Goal: Information Seeking & Learning: Find specific fact

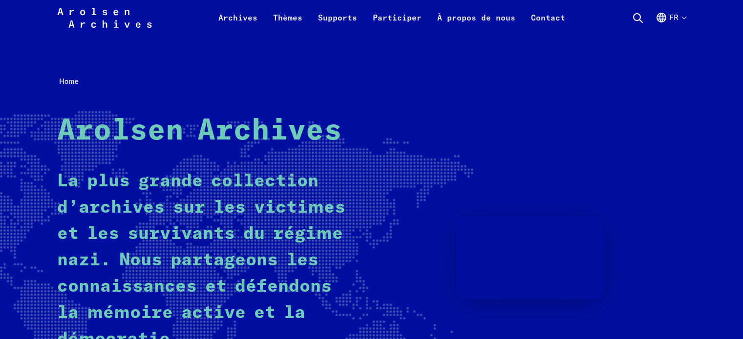
scroll to position [342, 0]
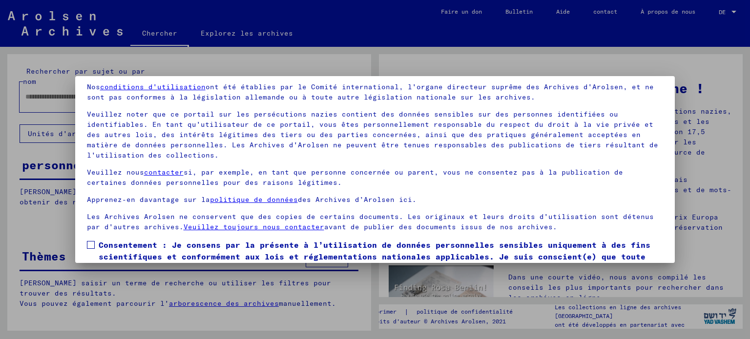
scroll to position [83, 0]
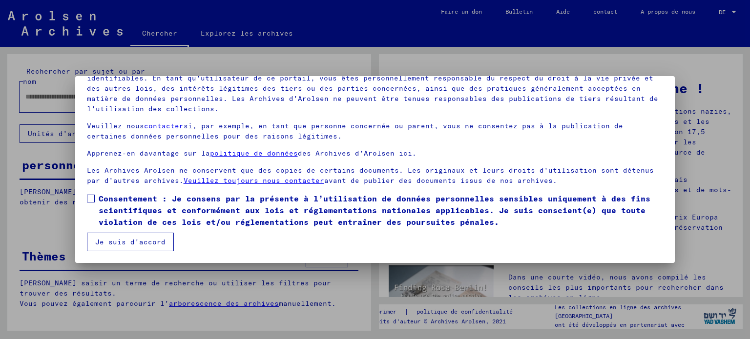
click at [141, 240] on font "Je suis d'accord" at bounding box center [130, 242] width 70 height 9
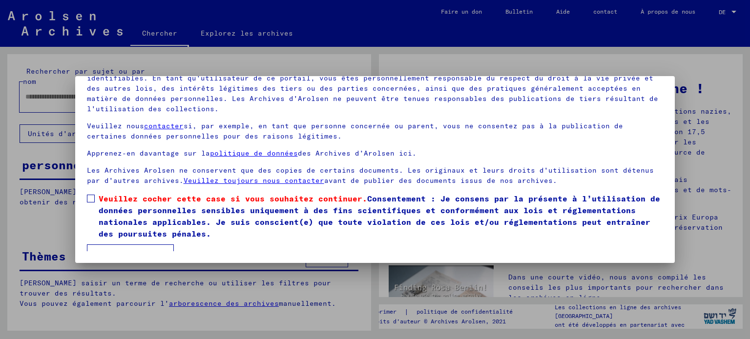
click at [93, 199] on span at bounding box center [91, 199] width 8 height 8
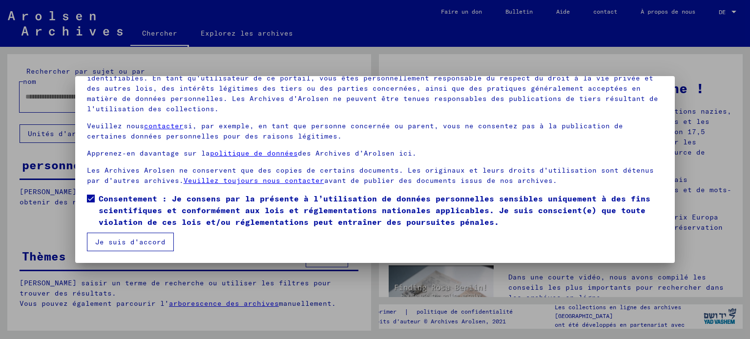
click at [150, 242] on font "Je suis d'accord" at bounding box center [130, 242] width 70 height 9
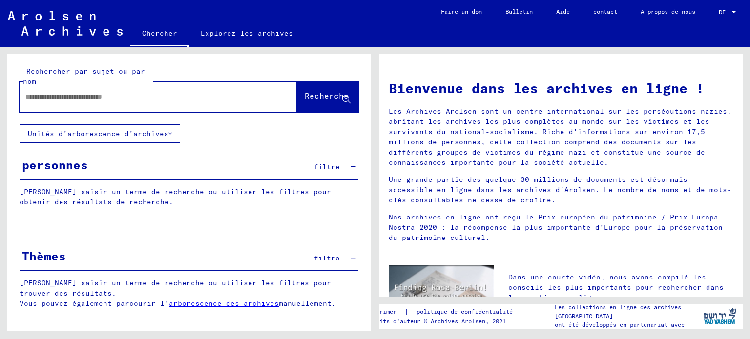
click at [76, 95] on input "text" at bounding box center [146, 97] width 242 height 10
type input "**********"
click at [322, 101] on font "Recherche" at bounding box center [327, 97] width 44 height 10
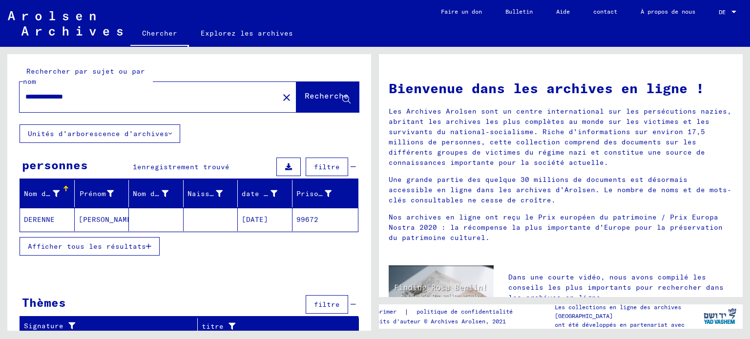
click at [39, 215] on font "DERENNE" at bounding box center [39, 219] width 31 height 9
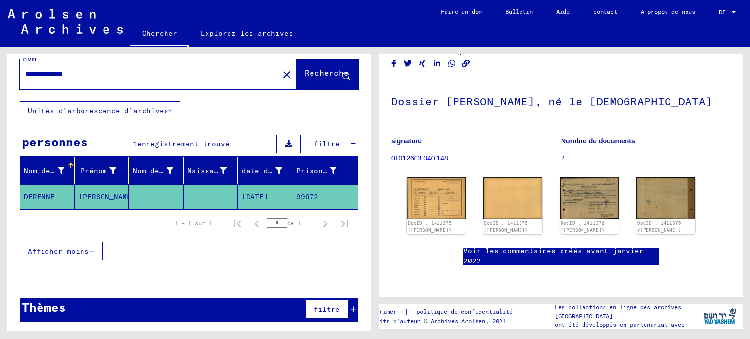
scroll to position [35, 0]
click at [444, 197] on img at bounding box center [436, 198] width 62 height 44
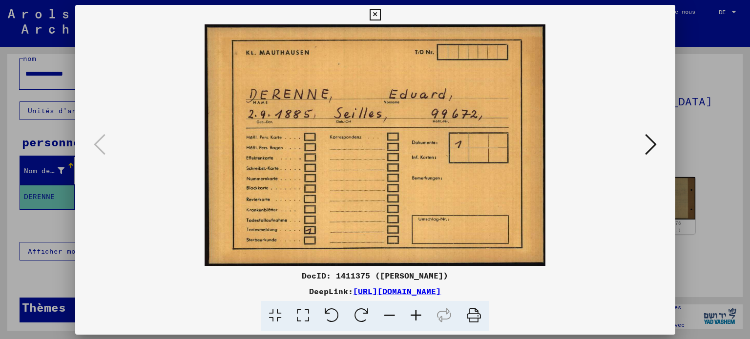
click at [444, 197] on img at bounding box center [375, 145] width 534 height 242
click at [649, 144] on icon at bounding box center [651, 144] width 12 height 23
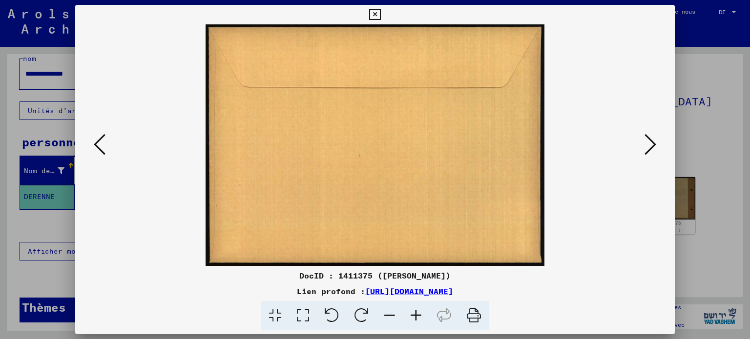
click at [649, 144] on icon at bounding box center [651, 144] width 12 height 23
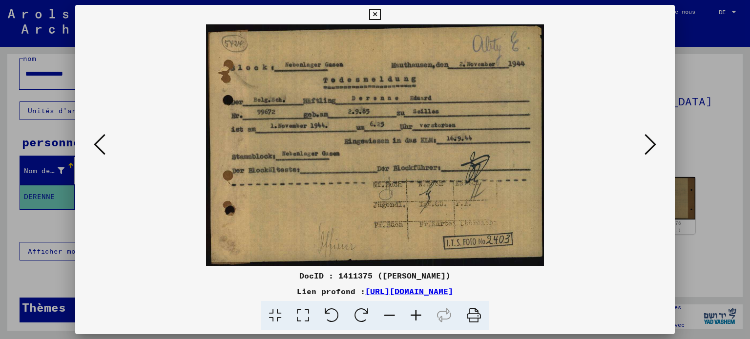
click at [649, 144] on icon at bounding box center [651, 144] width 12 height 23
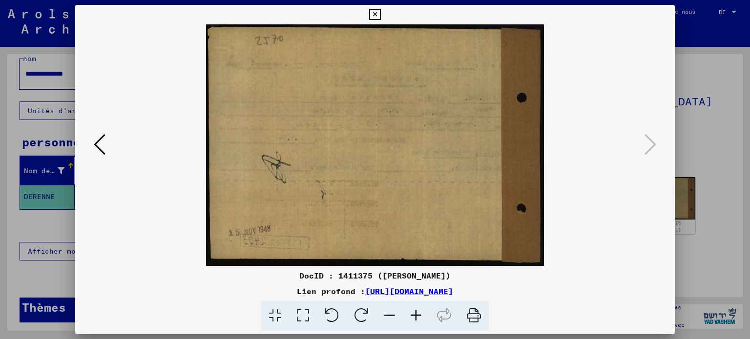
click at [103, 146] on icon at bounding box center [100, 144] width 12 height 23
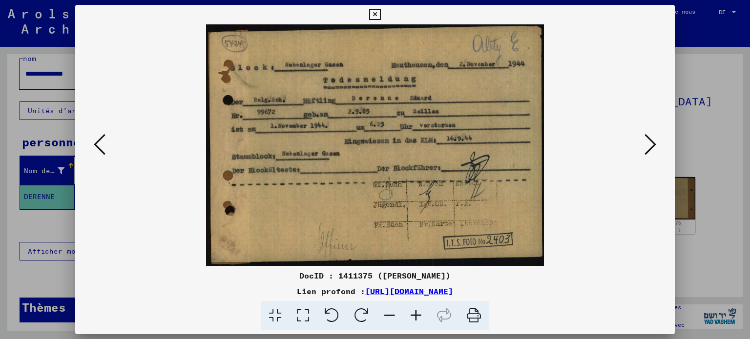
drag, startPoint x: 300, startPoint y: 127, endPoint x: 604, endPoint y: 258, distance: 330.5
click at [604, 258] on img at bounding box center [375, 145] width 534 height 242
click at [473, 316] on icon at bounding box center [474, 316] width 30 height 30
click at [96, 146] on icon at bounding box center [100, 144] width 12 height 23
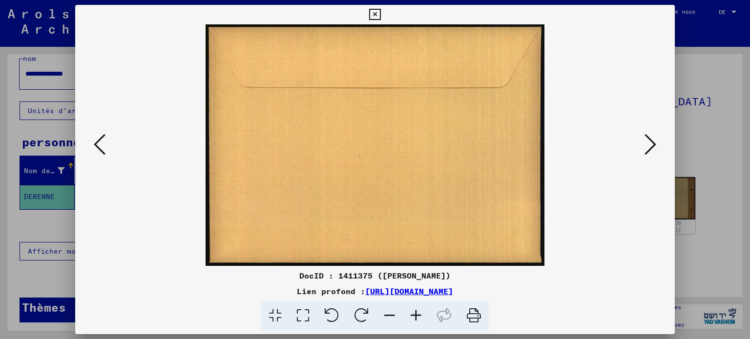
click at [96, 146] on icon at bounding box center [100, 144] width 12 height 23
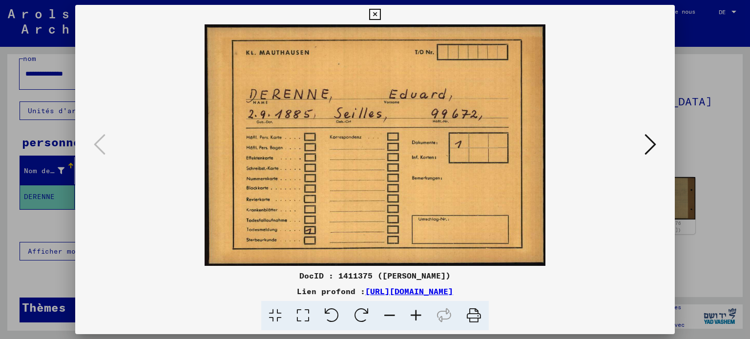
click at [475, 312] on icon at bounding box center [474, 316] width 30 height 30
